Goal: Book appointment/travel/reservation

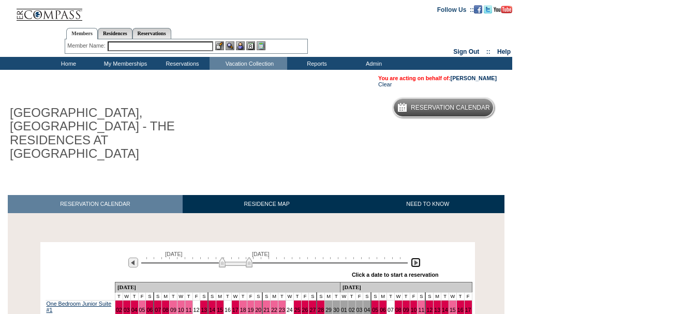
click at [419, 258] on img at bounding box center [416, 263] width 10 height 10
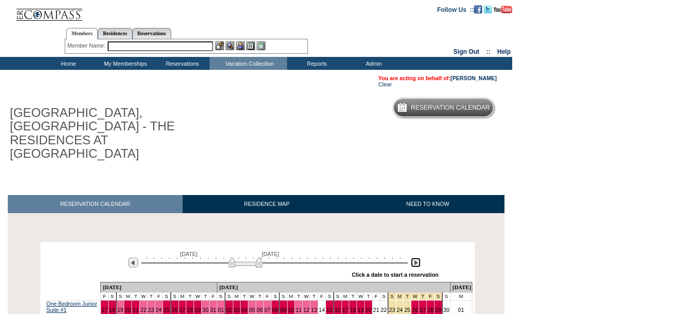
click at [419, 258] on img at bounding box center [416, 263] width 10 height 10
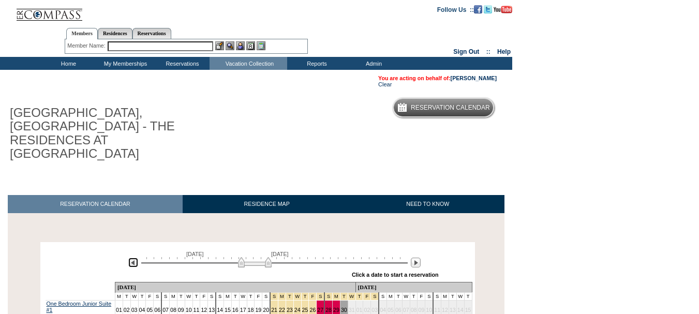
click at [134, 258] on img at bounding box center [133, 263] width 10 height 10
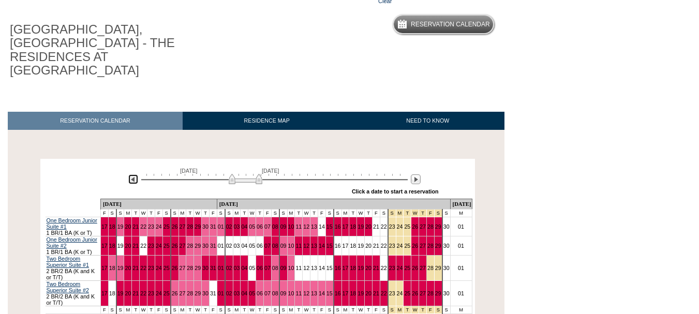
scroll to position [103, 0]
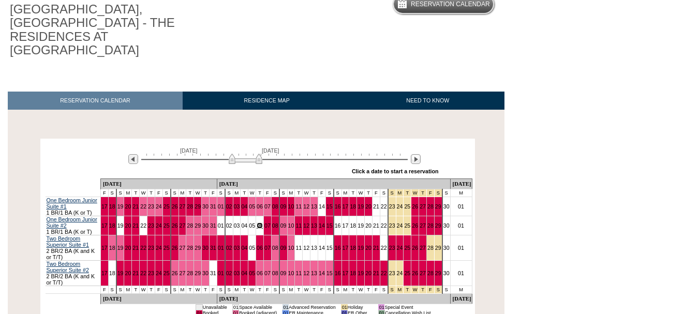
click at [261, 222] on link "06" at bounding box center [260, 225] width 6 height 6
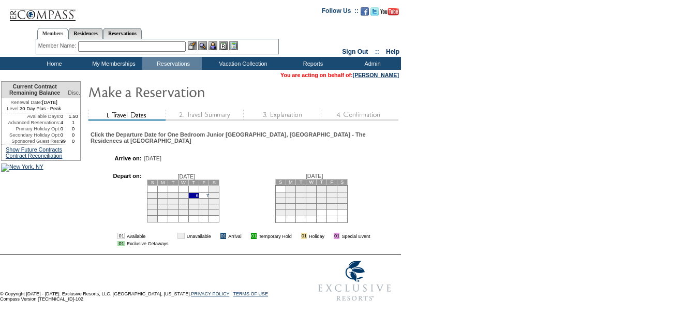
click at [209, 198] on td "7" at bounding box center [204, 195] width 10 height 6
